Goal: Ask a question: Seek information or help from site administrators or community

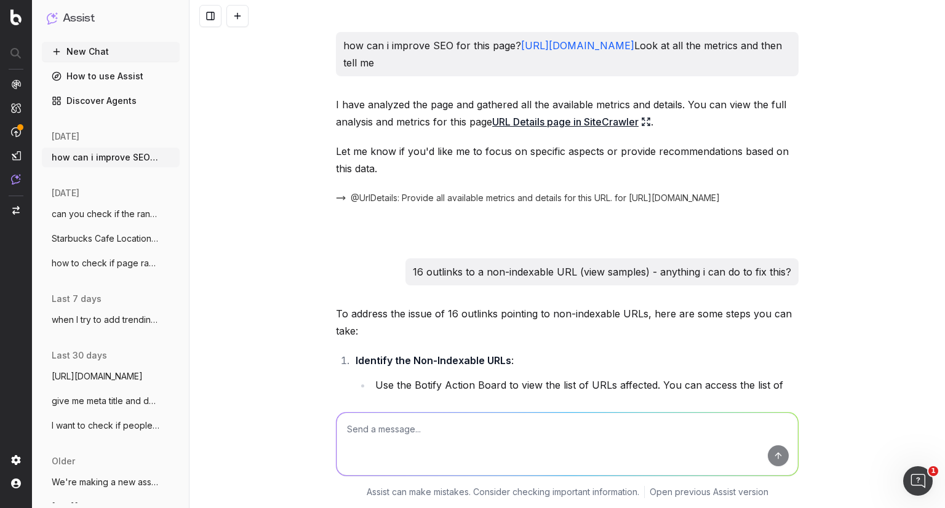
scroll to position [1245, 0]
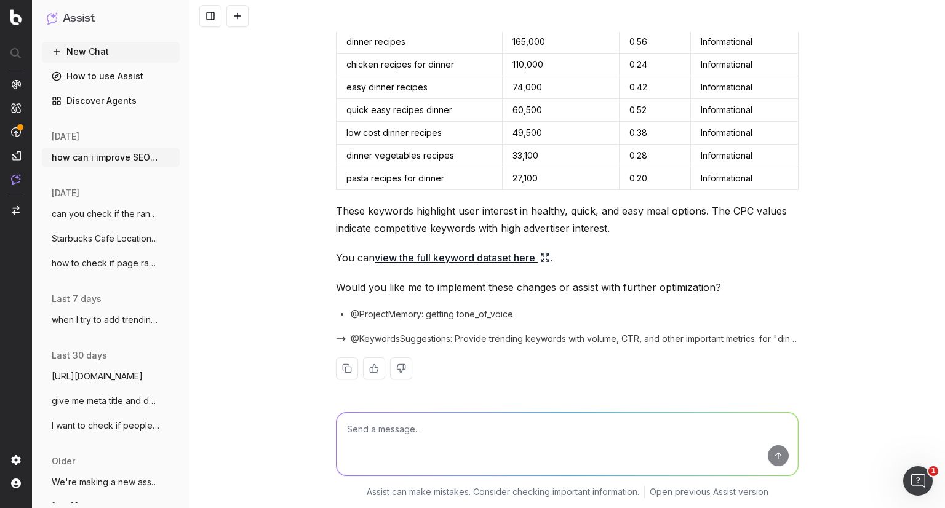
click at [637, 333] on span "@KeywordsSuggestions: Provide trending keywords with volume, CTR, and other imp…" at bounding box center [575, 339] width 448 height 12
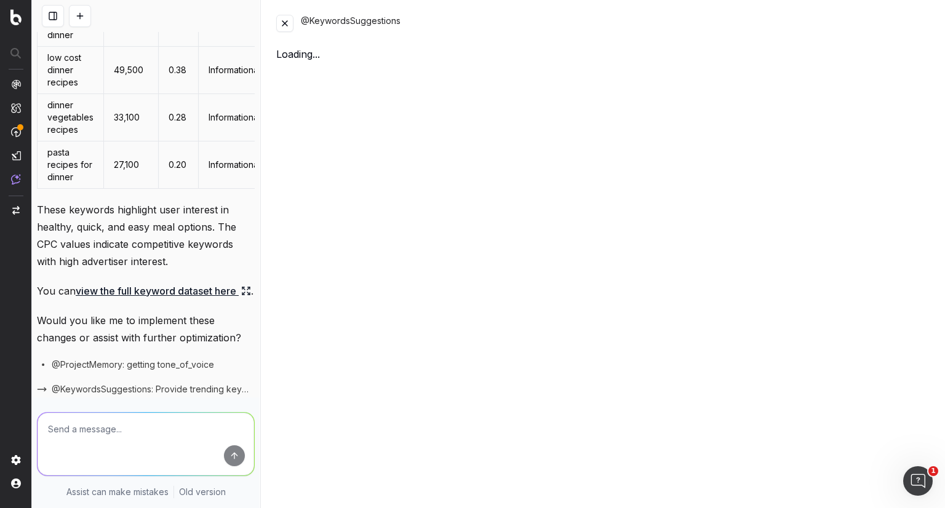
scroll to position [1837, 0]
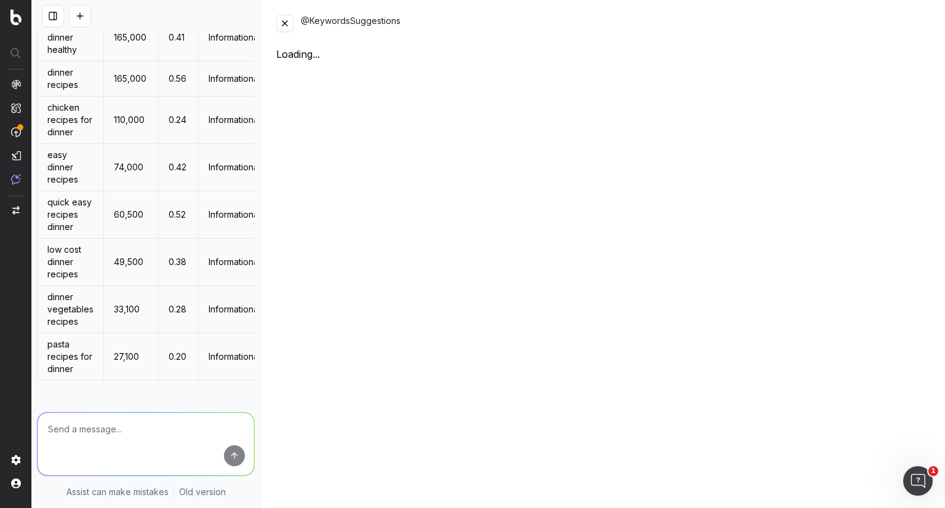
click at [637, 331] on div "@KeywordsSuggestions Loading..." at bounding box center [604, 254] width 684 height 508
drag, startPoint x: 637, startPoint y: 331, endPoint x: 770, endPoint y: 197, distance: 188.5
click at [770, 197] on div "@KeywordsSuggestions Loading..." at bounding box center [604, 254] width 684 height 508
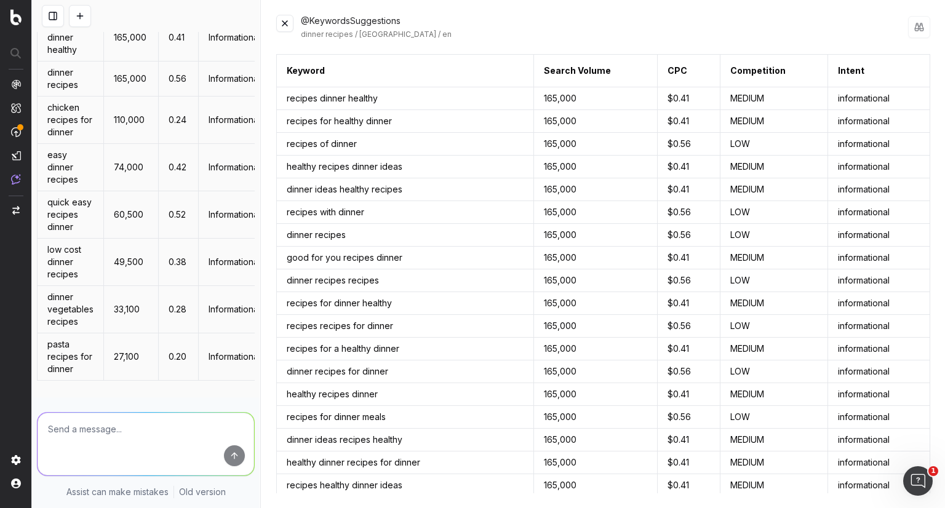
click at [288, 67] on th "Keyword" at bounding box center [405, 71] width 257 height 33
click at [293, 128] on td "recipes for healthy dinner" at bounding box center [405, 121] width 257 height 23
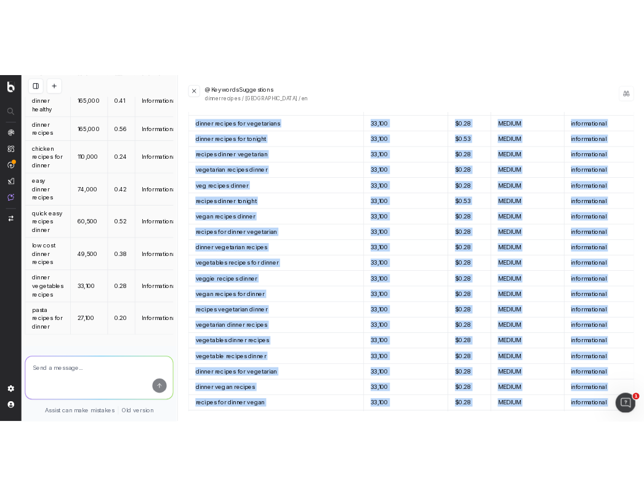
scroll to position [6389, 0]
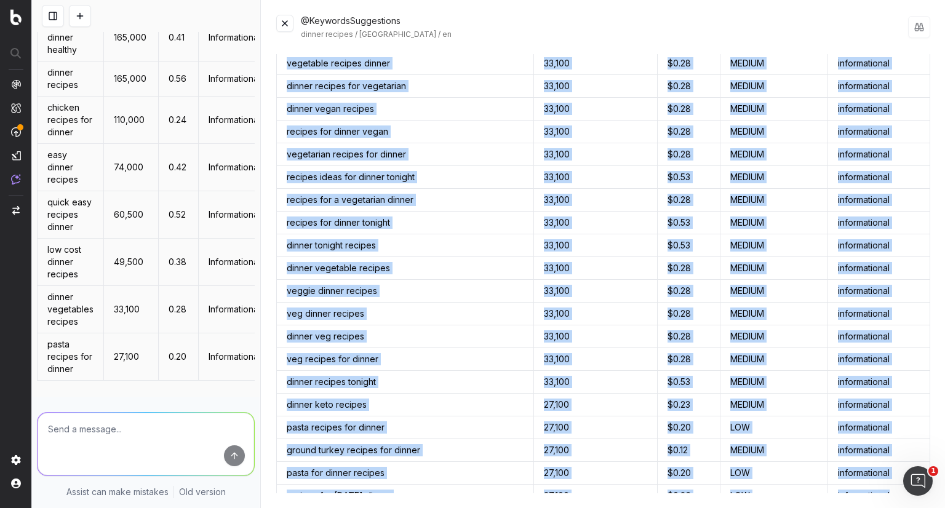
drag, startPoint x: 289, startPoint y: 69, endPoint x: 889, endPoint y: 452, distance: 711.9
copy table "Keyword Search Volume CPC Competition Intent recipes dinner healthy 165,000 $0.…"
click at [286, 28] on button at bounding box center [284, 23] width 17 height 17
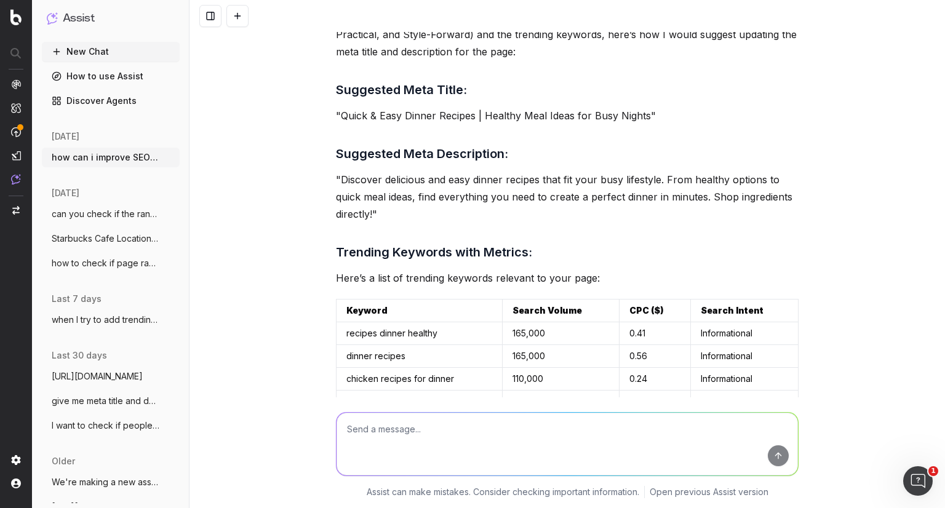
scroll to position [932, 0]
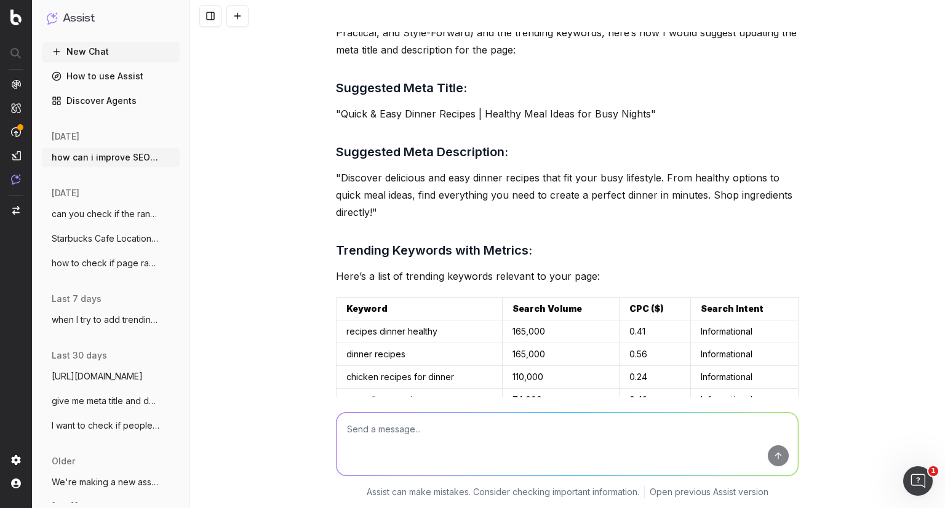
click at [579, 312] on td "Search Volume" at bounding box center [561, 308] width 117 height 23
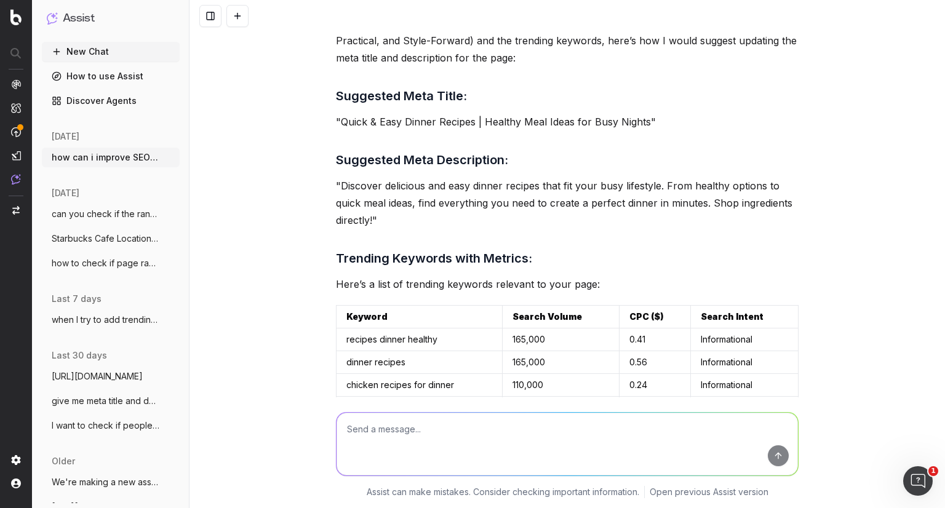
scroll to position [921, 0]
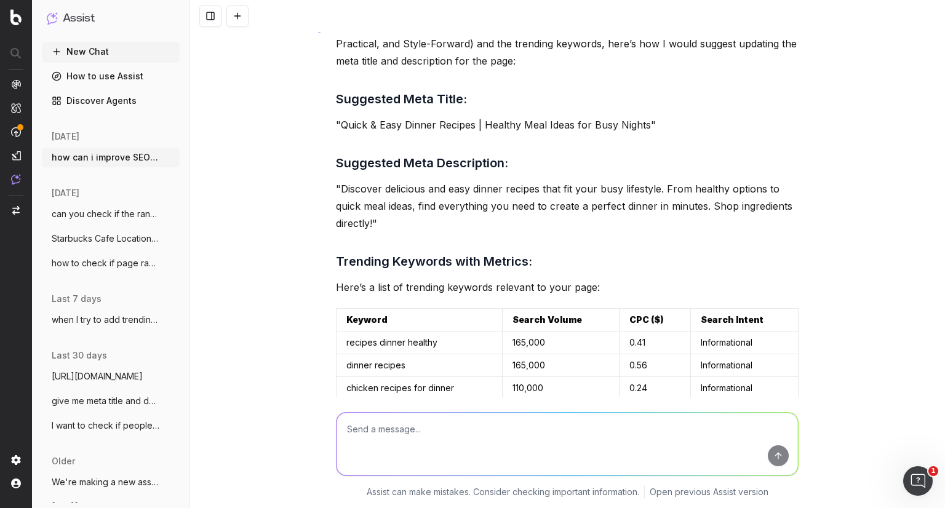
click at [527, 121] on p ""Quick & Easy Dinner Recipes | Healthy Meal Ideas for Busy Nights"" at bounding box center [567, 124] width 463 height 17
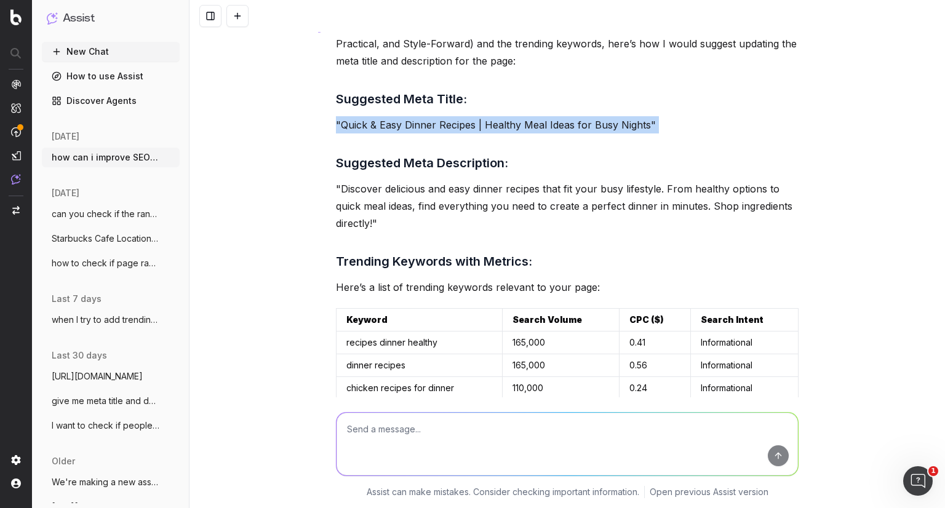
click at [527, 121] on p ""Quick & Easy Dinner Recipes | Healthy Meal Ideas for Busy Nights"" at bounding box center [567, 124] width 463 height 17
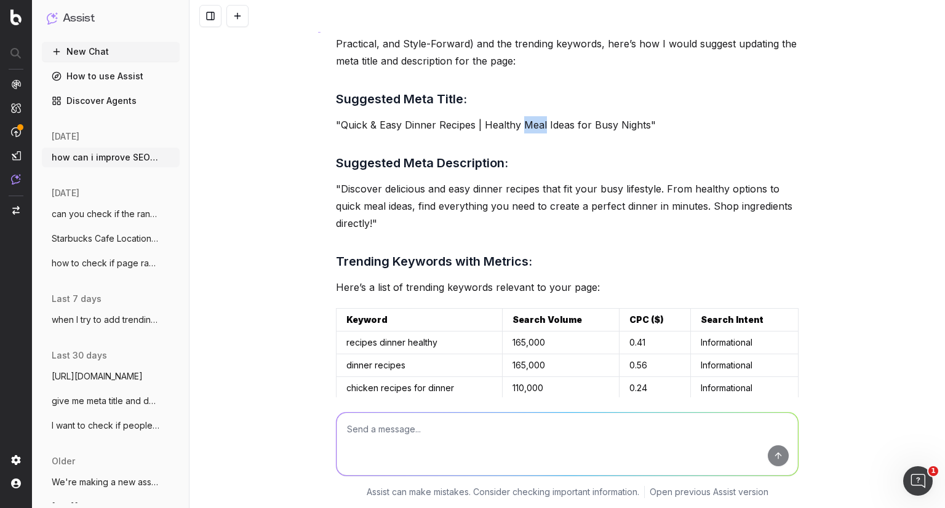
click at [527, 121] on p ""Quick & Easy Dinner Recipes | Healthy Meal Ideas for Busy Nights"" at bounding box center [567, 124] width 463 height 17
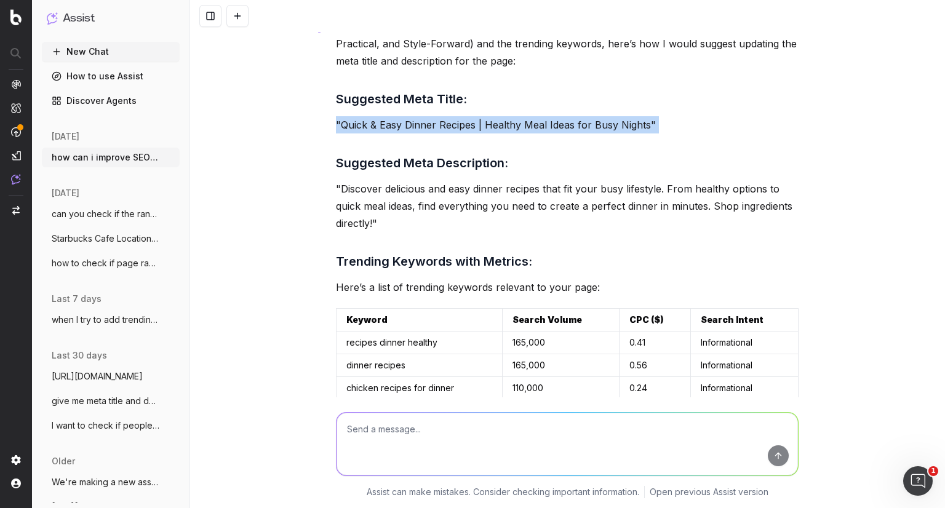
click at [527, 121] on p ""Quick & Easy Dinner Recipes | Healthy Meal Ideas for Busy Nights"" at bounding box center [567, 124] width 463 height 17
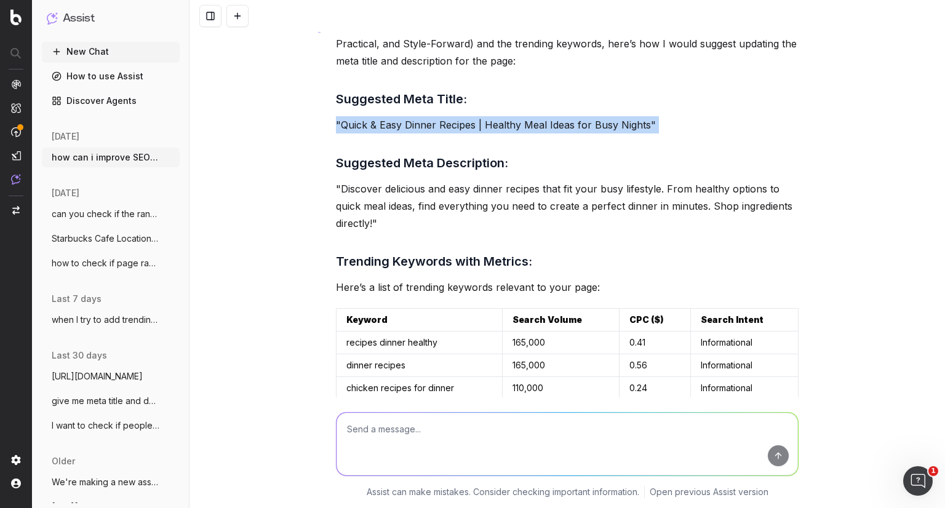
copy p ""Quick & Easy Dinner Recipes | Healthy Meal Ideas for Busy Nights""
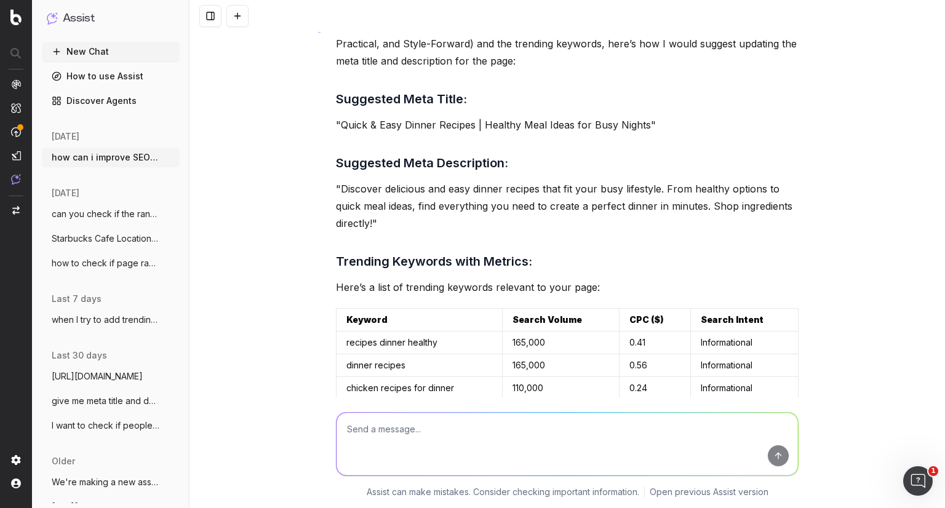
click at [369, 185] on p ""Discover delicious and easy dinner recipes that fit your busy lifestyle. From …" at bounding box center [567, 206] width 463 height 52
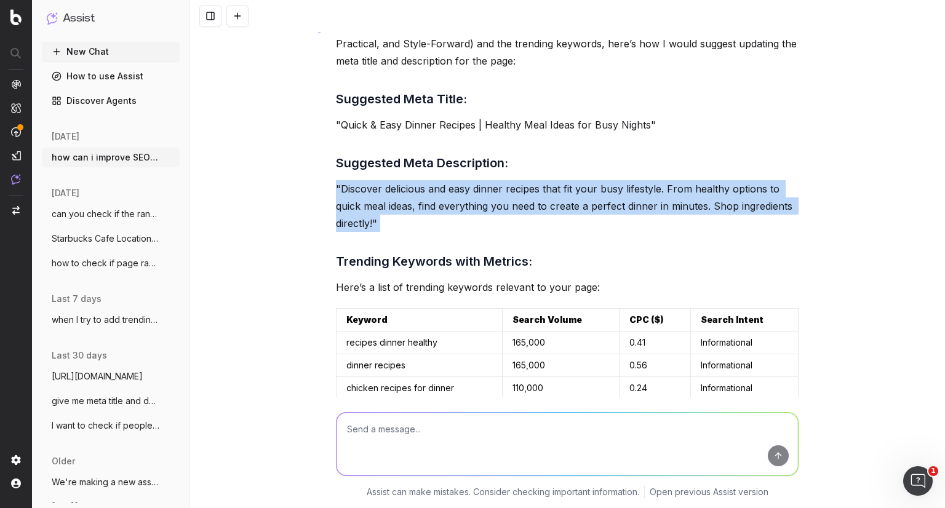
click at [369, 185] on p ""Discover delicious and easy dinner recipes that fit your busy lifestyle. From …" at bounding box center [567, 206] width 463 height 52
copy p ""Discover delicious and easy dinner recipes that fit your busy lifestyle. From …"
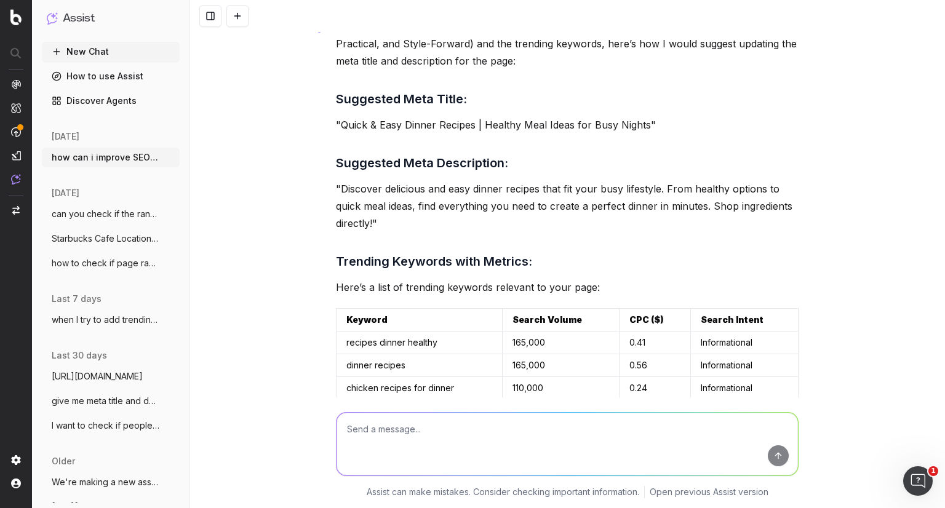
click at [485, 417] on textarea at bounding box center [568, 444] width 462 height 63
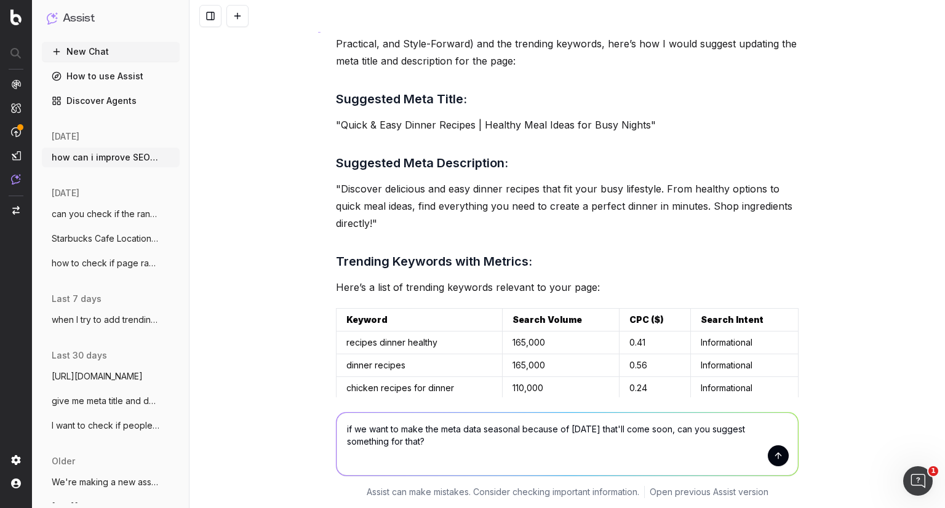
type textarea "if we want to make the meta data seasonal because of [DATE] that'll come soon, …"
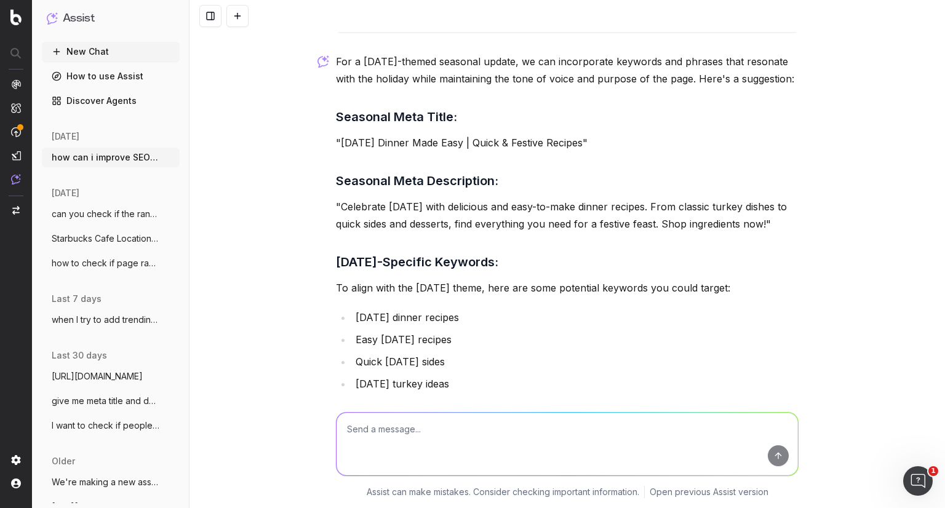
scroll to position [1656, 0]
click at [492, 151] on p ""[DATE] Dinner Made Easy | Quick & Festive Recipes"" at bounding box center [567, 142] width 463 height 17
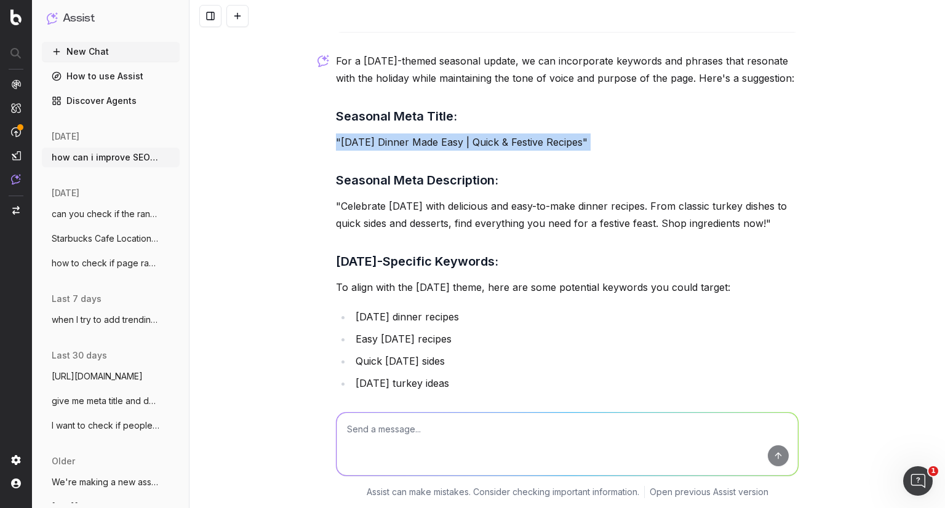
click at [492, 151] on p ""[DATE] Dinner Made Easy | Quick & Festive Recipes"" at bounding box center [567, 142] width 463 height 17
copy p ""[DATE] Dinner Made Easy | Quick & Festive Recipes""
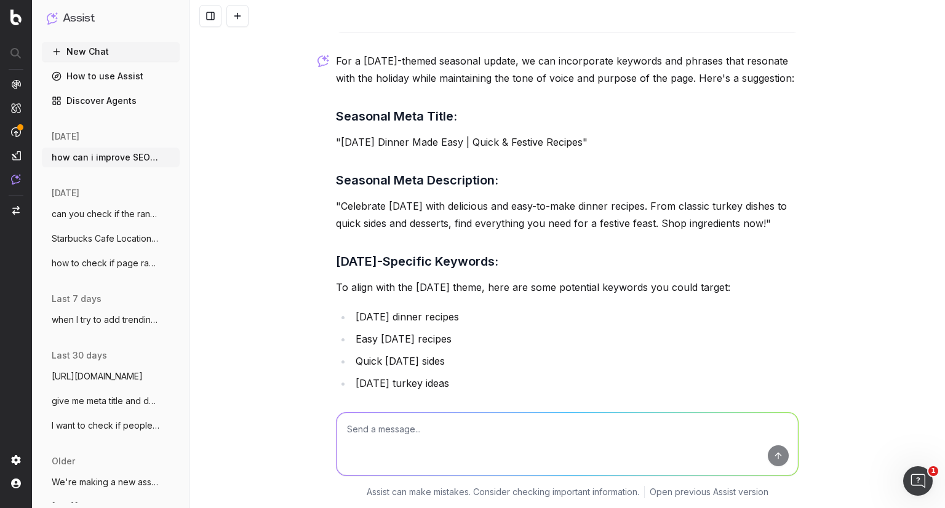
click at [363, 232] on p ""Celebrate [DATE] with delicious and easy-to-make dinner recipes. From classic …" at bounding box center [567, 215] width 463 height 34
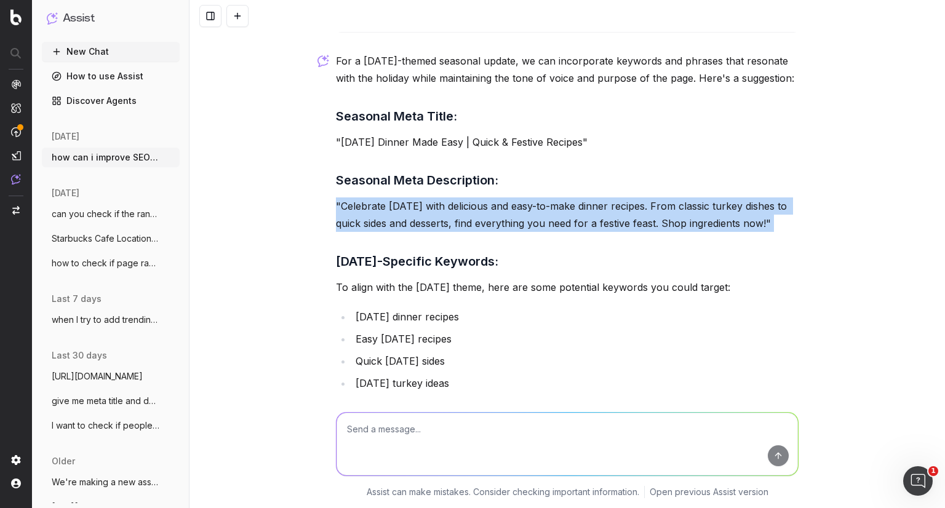
click at [363, 232] on p ""Celebrate [DATE] with delicious and easy-to-make dinner recipes. From classic …" at bounding box center [567, 215] width 463 height 34
copy p ""Celebrate [DATE] with delicious and easy-to-make dinner recipes. From classic …"
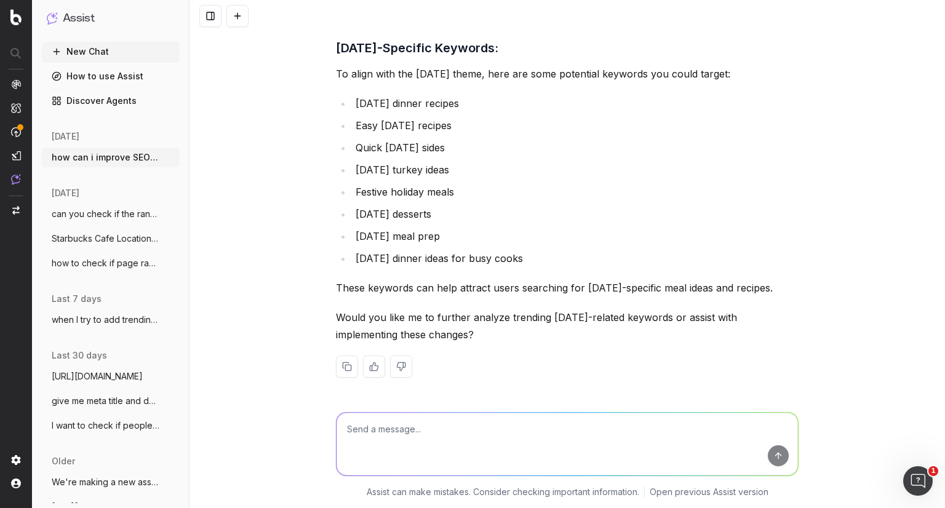
click at [479, 415] on textarea at bounding box center [568, 444] width 462 height 63
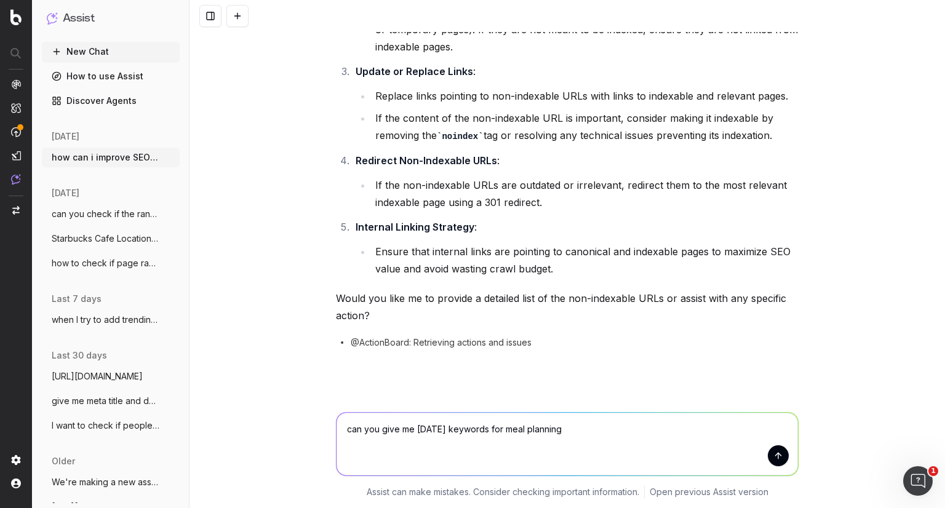
scroll to position [463, 0]
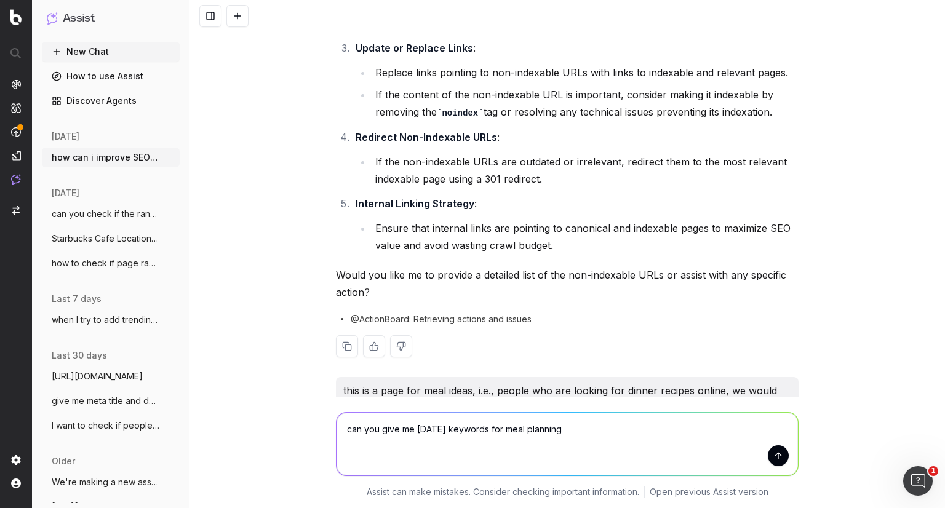
click at [420, 74] on li "Replace links pointing to non-indexable URLs with links to indexable and releva…" at bounding box center [585, 72] width 427 height 17
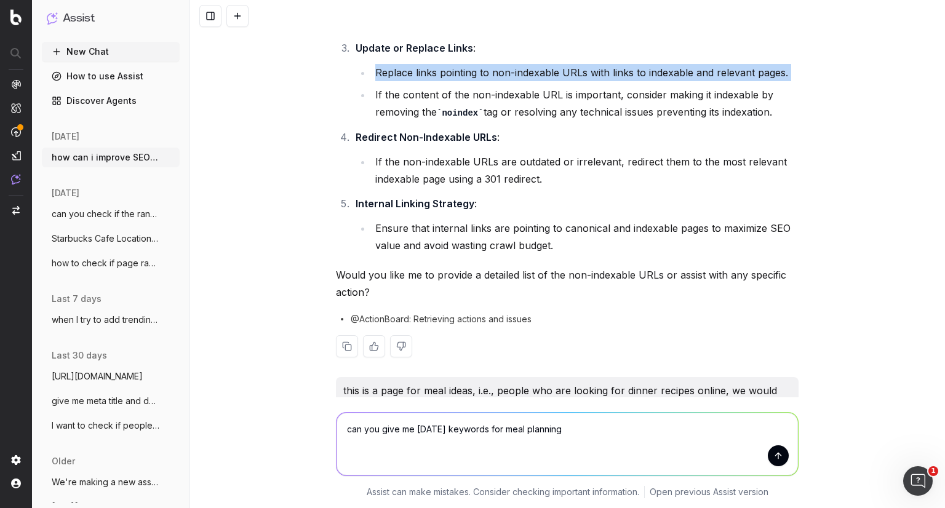
click at [420, 74] on li "Replace links pointing to non-indexable URLs with links to indexable and releva…" at bounding box center [585, 72] width 427 height 17
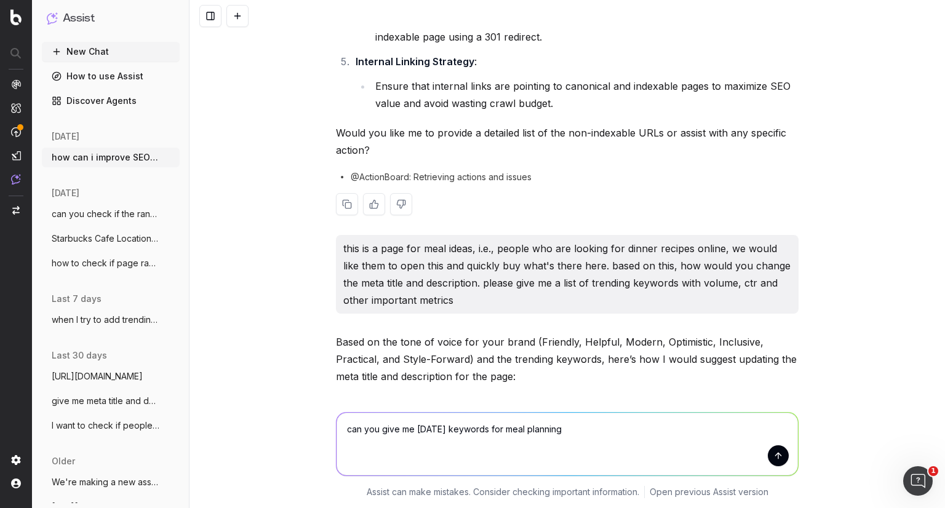
click at [420, 74] on li "Internal Linking Strategy : Ensure that internal links are pointing to canonica…" at bounding box center [575, 82] width 447 height 59
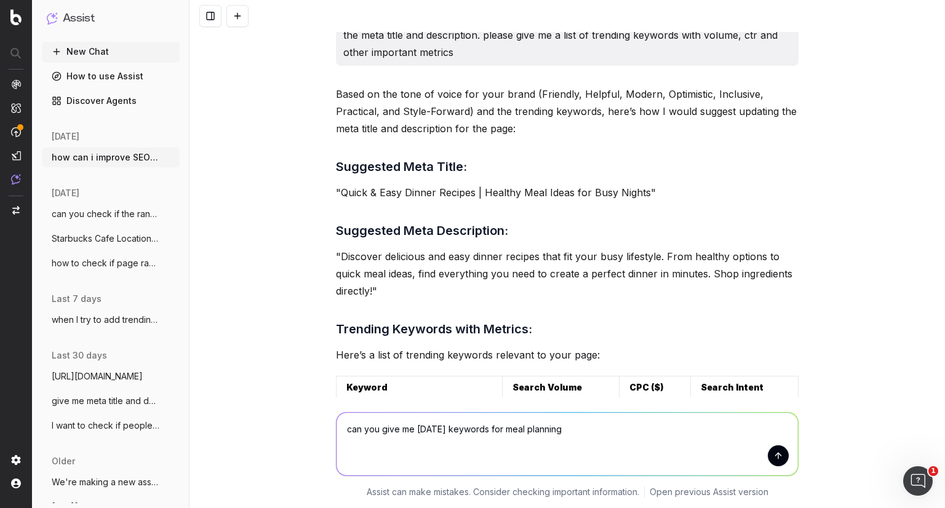
scroll to position [854, 0]
click at [443, 444] on textarea "can you give me [DATE] keywords for meal planning" at bounding box center [568, 444] width 462 height 63
type textarea "what sections would you add to this page to ensure it's more SEO friendly"
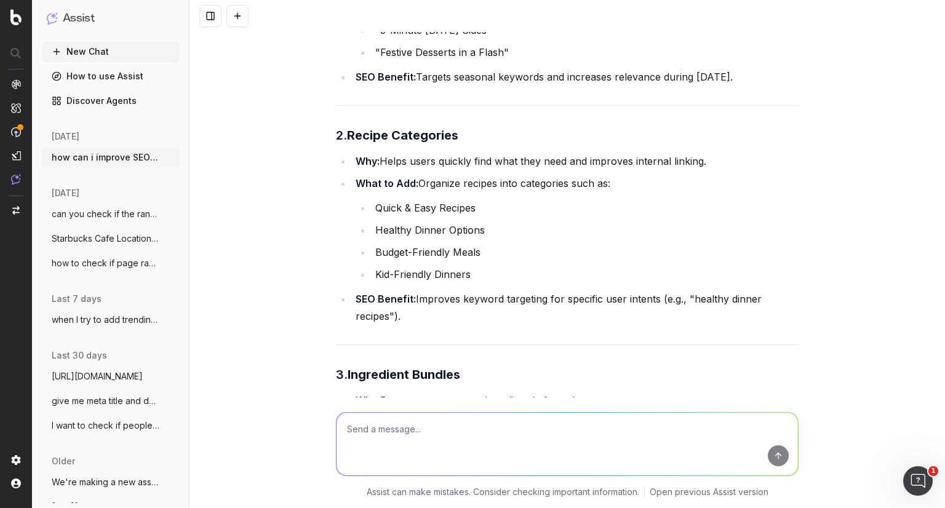
scroll to position [2497, 0]
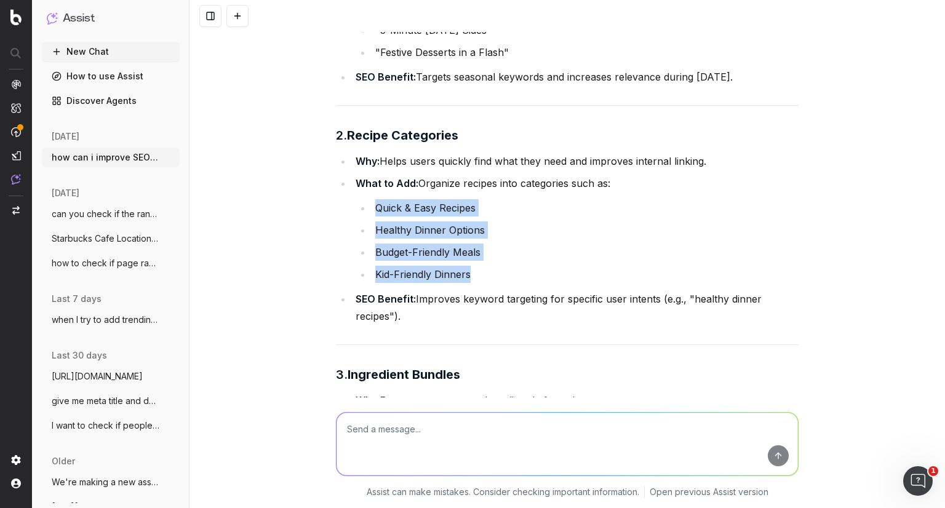
drag, startPoint x: 470, startPoint y: 325, endPoint x: 369, endPoint y: 247, distance: 127.7
click at [369, 247] on li "What to Add: Organize recipes into categories such as: Quick & Easy Recipes Hea…" at bounding box center [575, 229] width 447 height 108
copy ul "Quick & Easy Recipes Healthy Dinner Options Budget-Friendly Meals Kid-Friendly …"
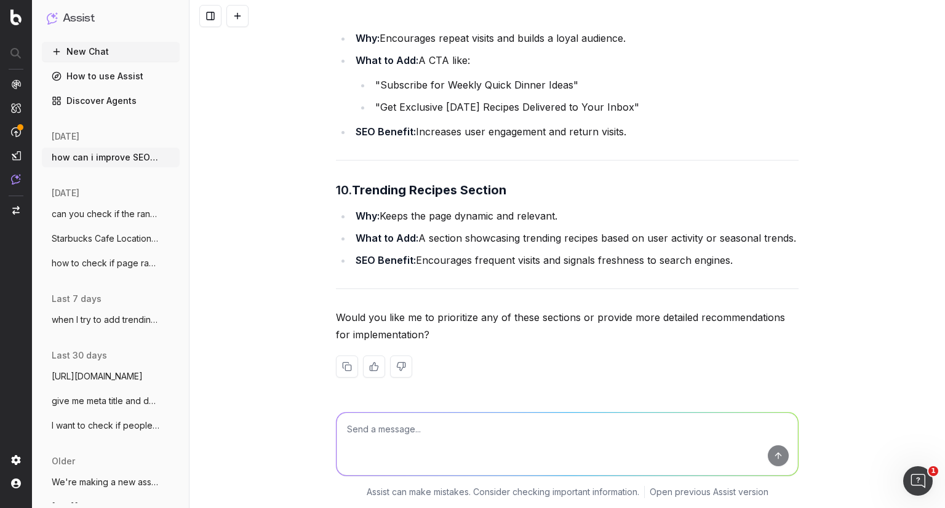
scroll to position [3956, 0]
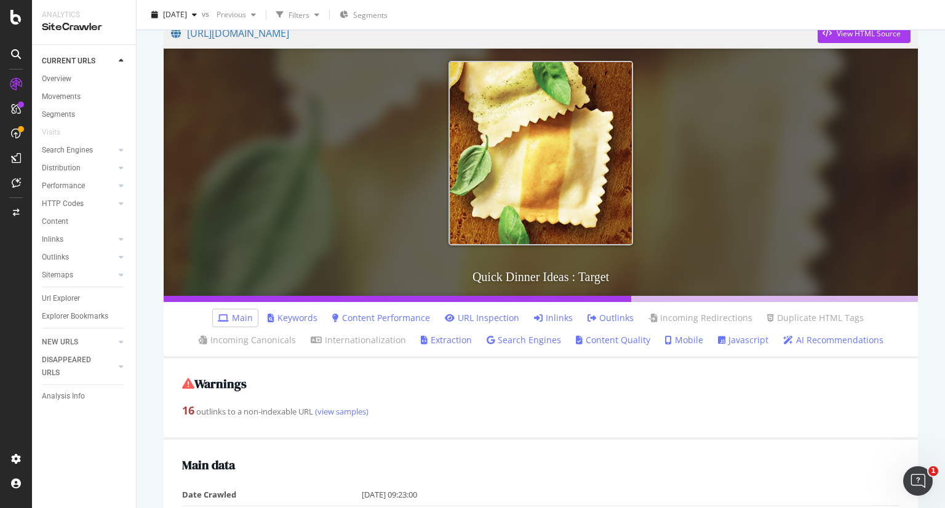
scroll to position [114, 0]
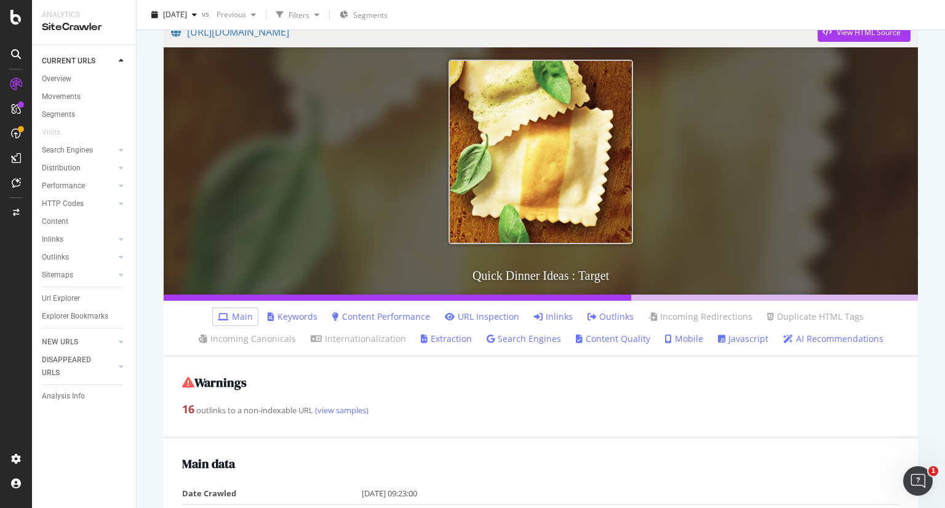
click at [284, 318] on link "Keywords" at bounding box center [293, 317] width 50 height 12
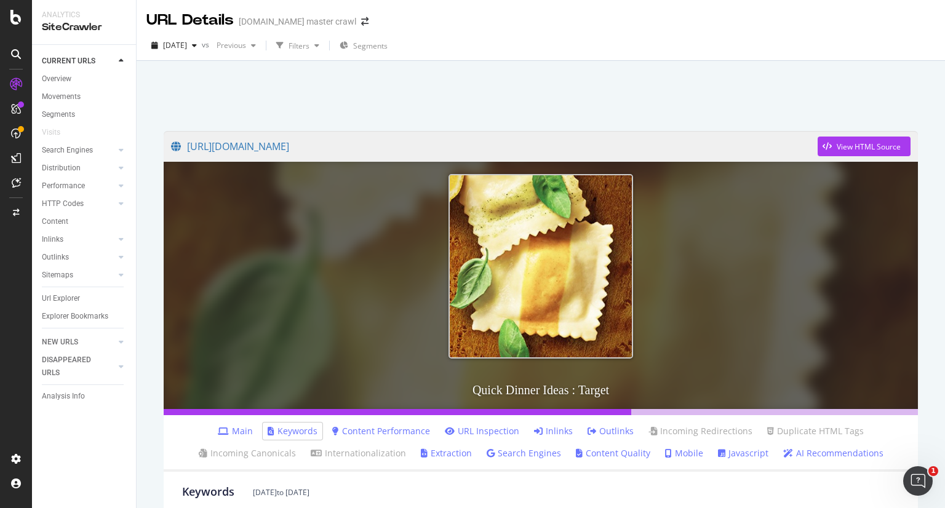
click at [395, 432] on link "Content Performance" at bounding box center [381, 431] width 98 height 12
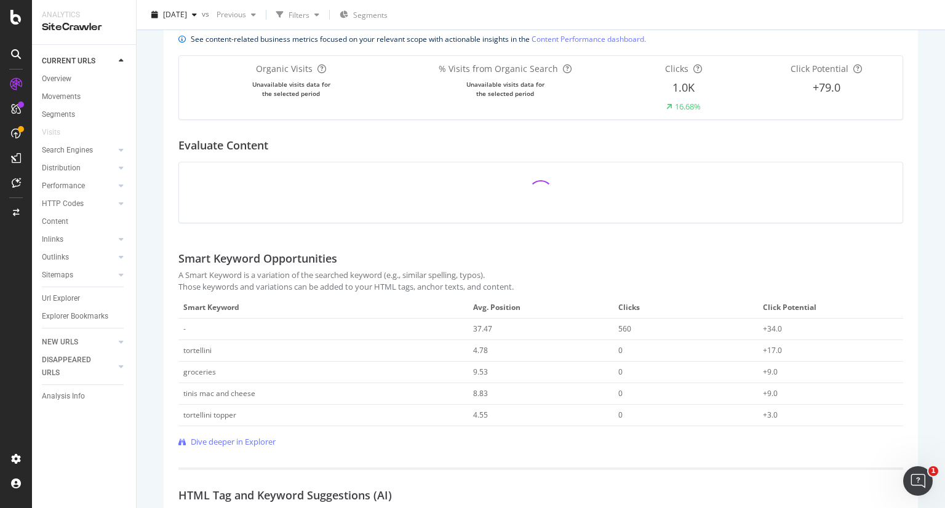
scroll to position [451, 0]
